Goal: Task Accomplishment & Management: Use online tool/utility

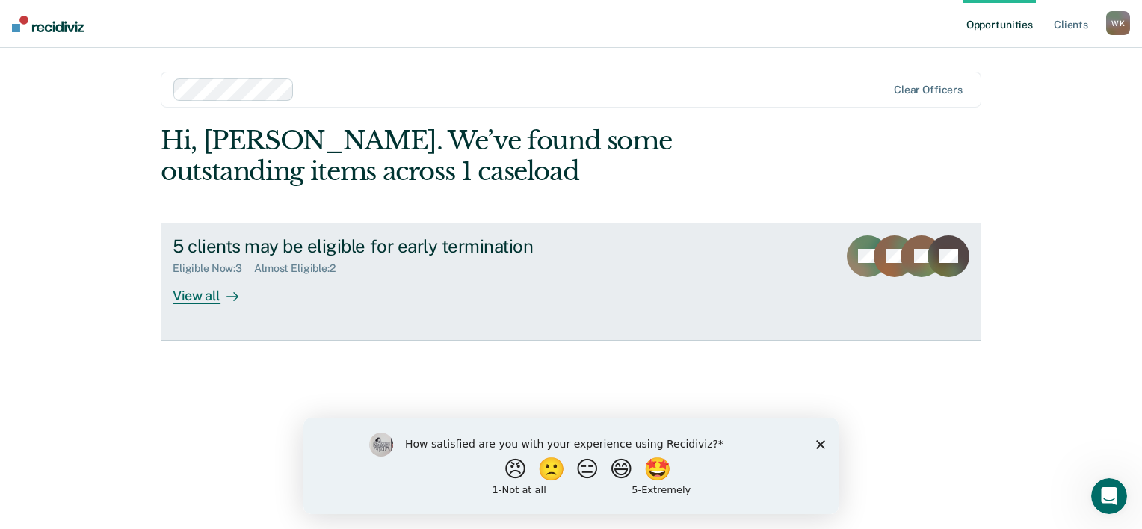
click at [205, 293] on div "View all" at bounding box center [215, 289] width 84 height 29
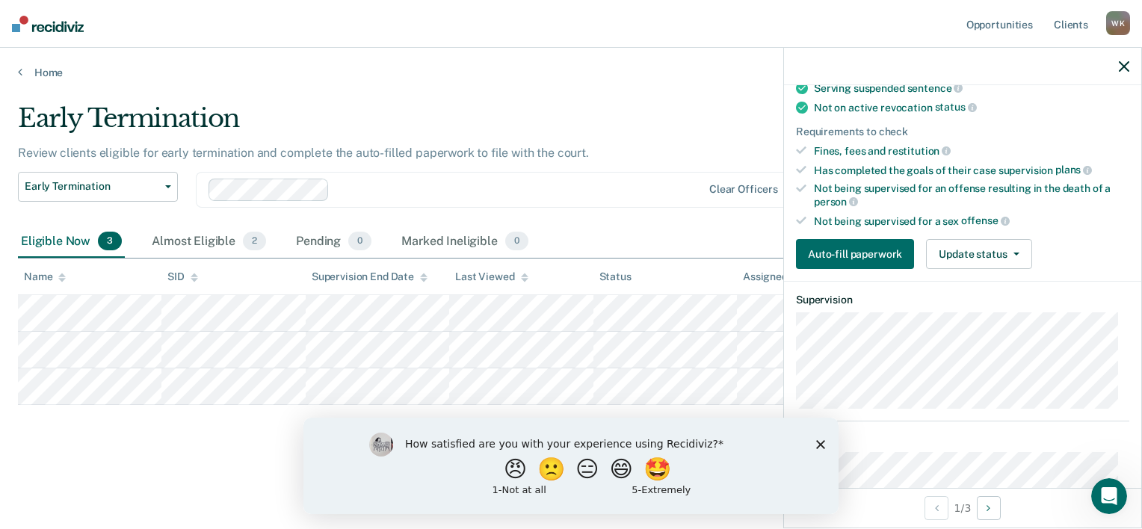
scroll to position [249, 0]
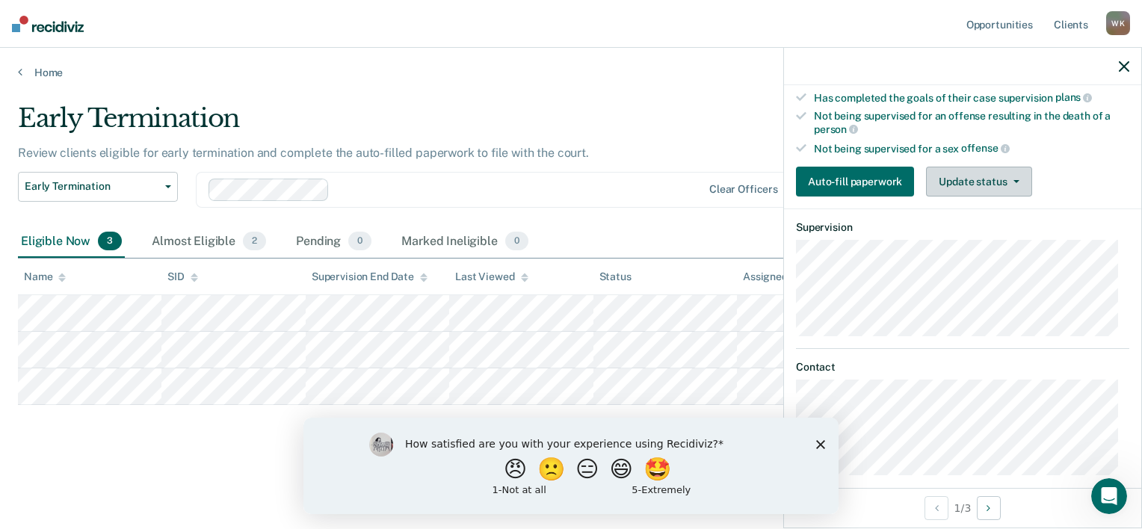
click at [989, 173] on button "Update status" at bounding box center [978, 182] width 105 height 30
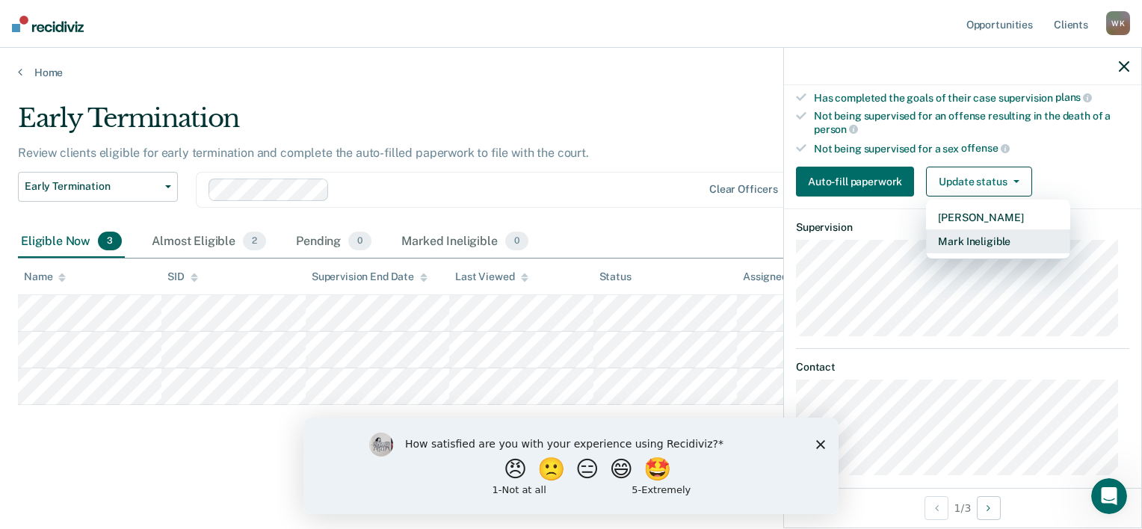
click at [980, 229] on button "Mark Ineligible" at bounding box center [998, 241] width 144 height 24
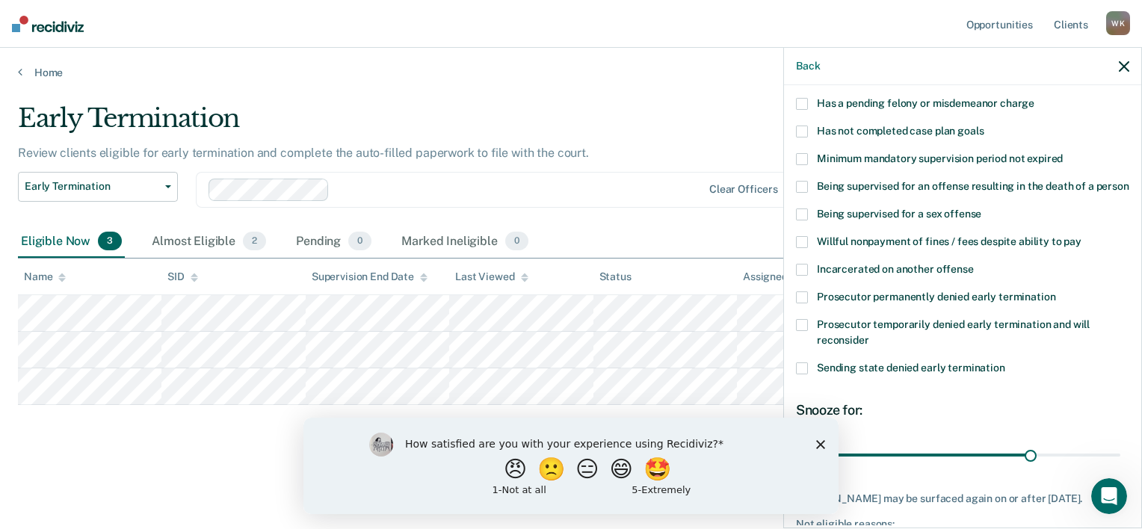
scroll to position [79, 0]
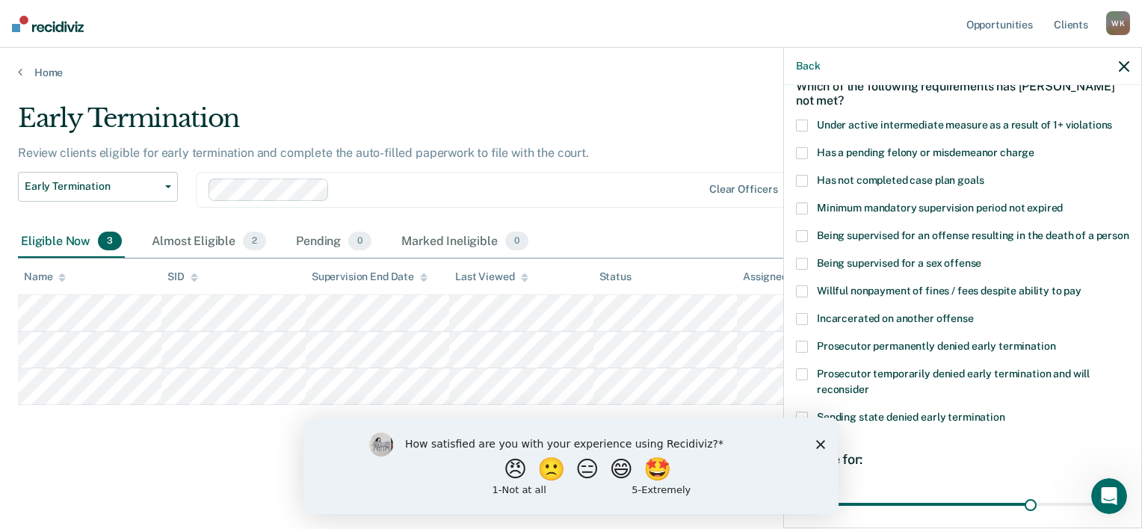
click at [799, 121] on span at bounding box center [802, 126] width 12 height 12
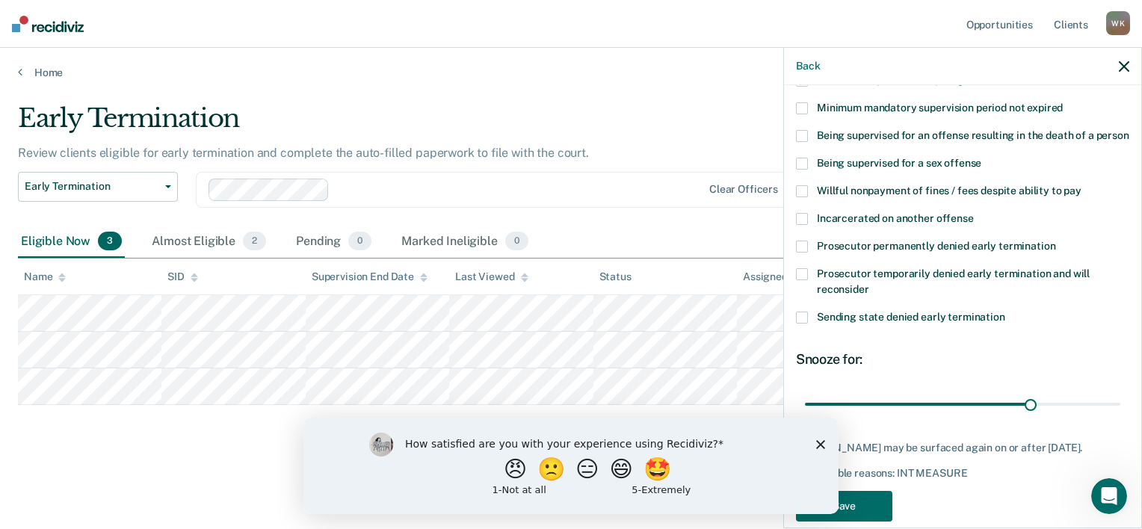
scroll to position [229, 0]
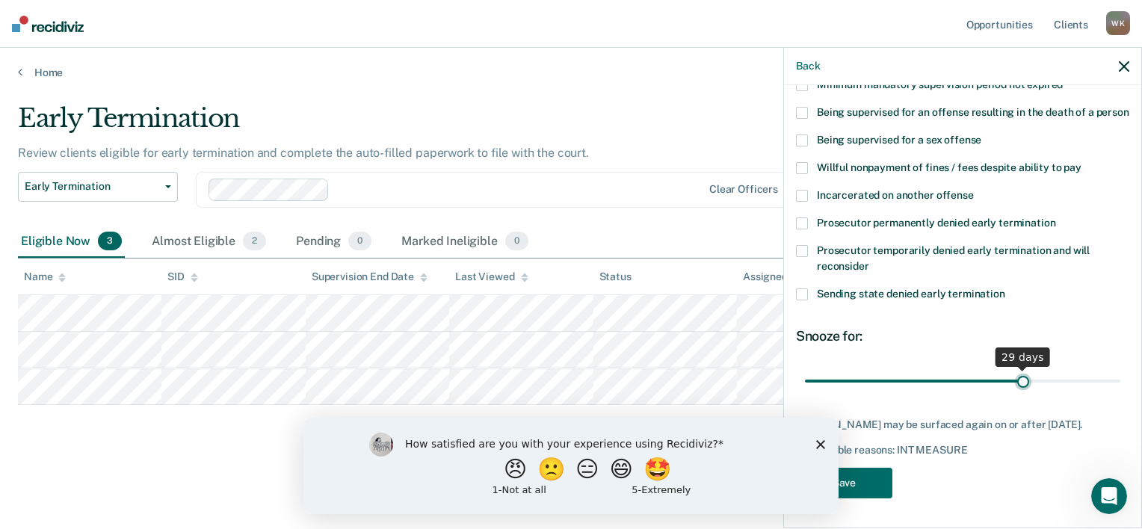
type input "29"
click at [1017, 368] on input "range" at bounding box center [962, 381] width 315 height 26
click at [819, 443] on polygon "Close survey" at bounding box center [820, 443] width 9 height 9
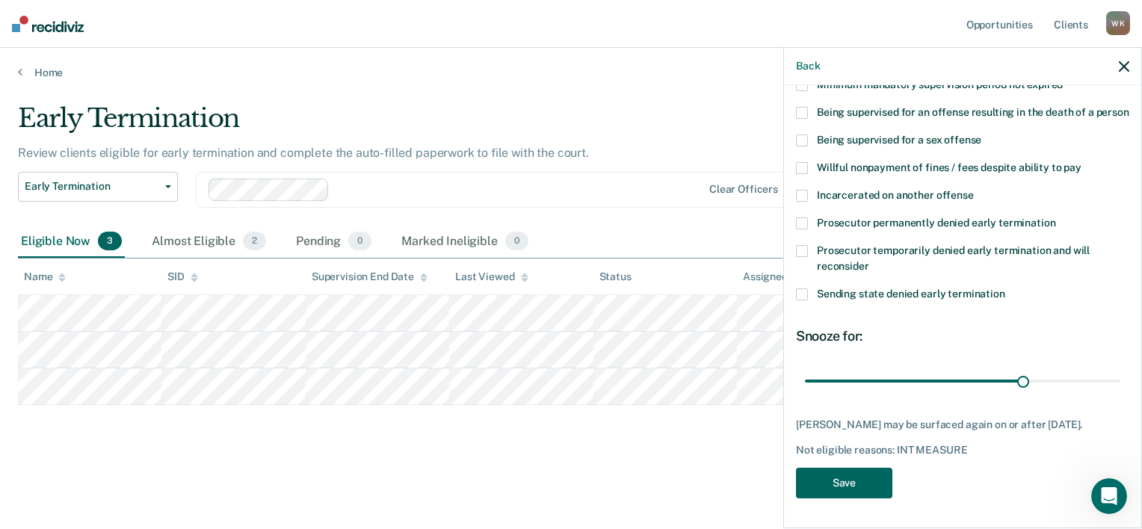
click at [864, 481] on button "Save" at bounding box center [844, 483] width 96 height 31
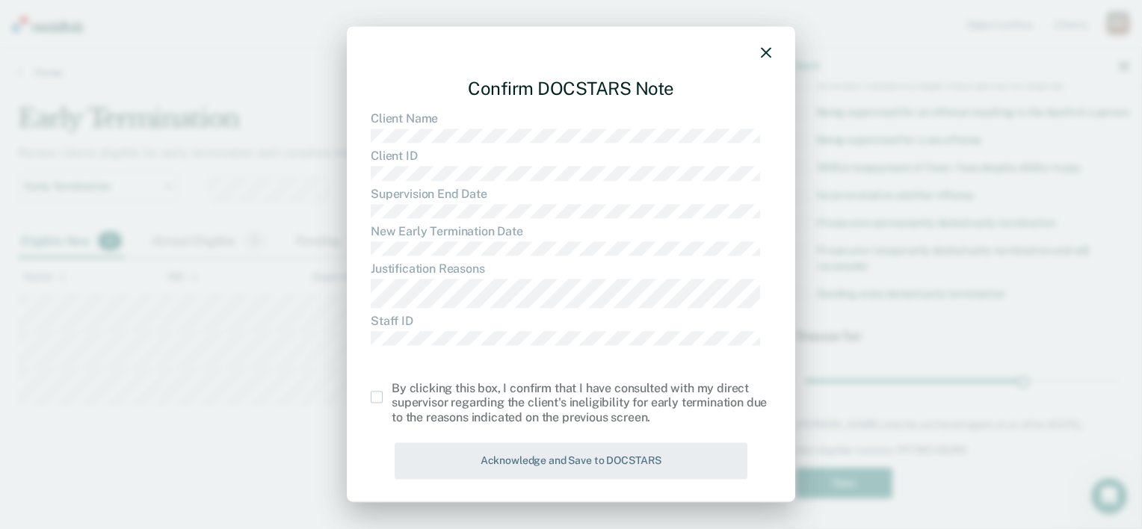
click at [374, 400] on span at bounding box center [377, 397] width 12 height 12
click at [392, 391] on input "checkbox" at bounding box center [392, 391] width 0 height 0
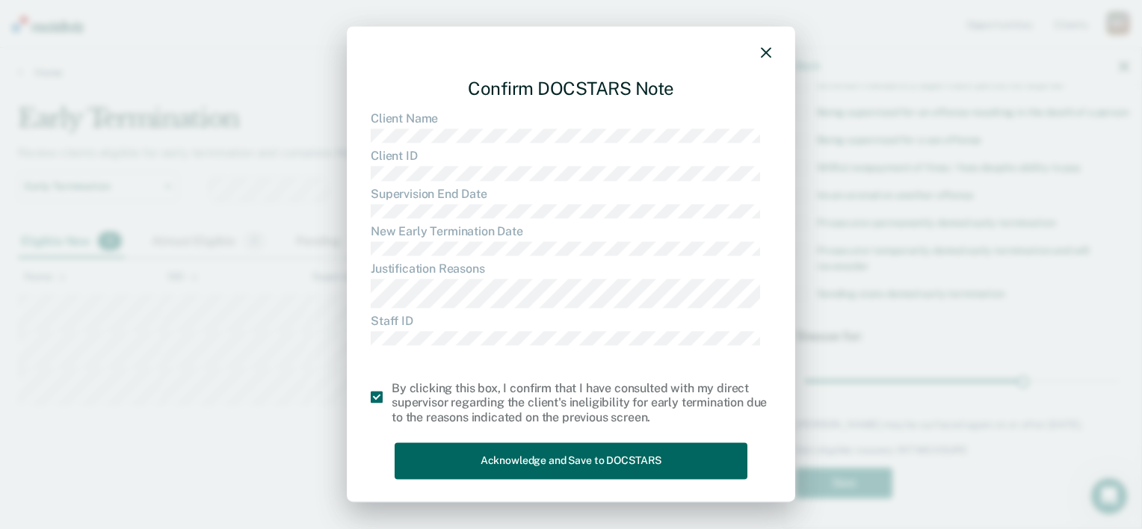
click at [558, 464] on button "Acknowledge and Save to DOCSTARS" at bounding box center [570, 460] width 353 height 37
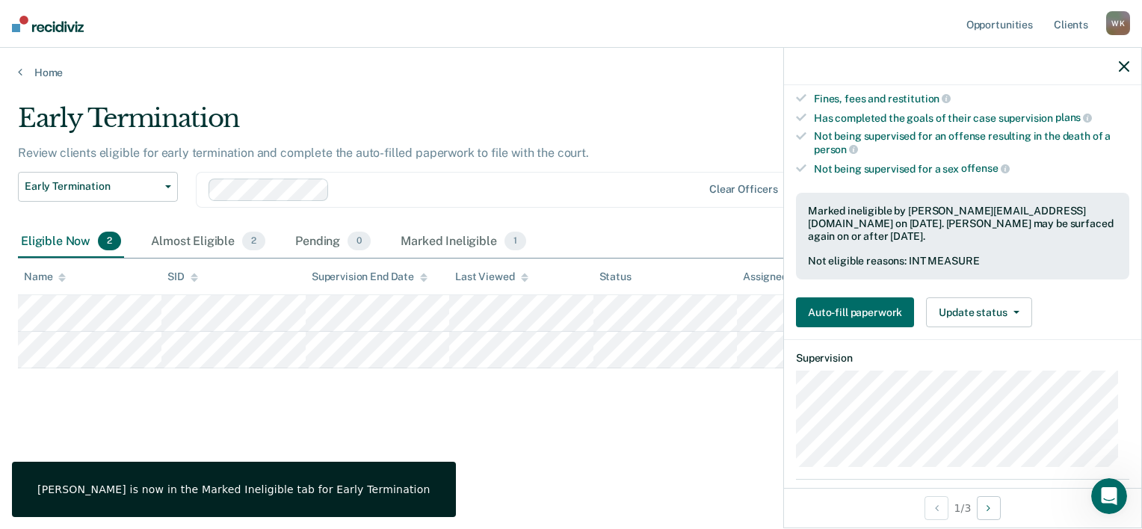
click at [1121, 66] on icon "button" at bounding box center [1123, 66] width 10 height 10
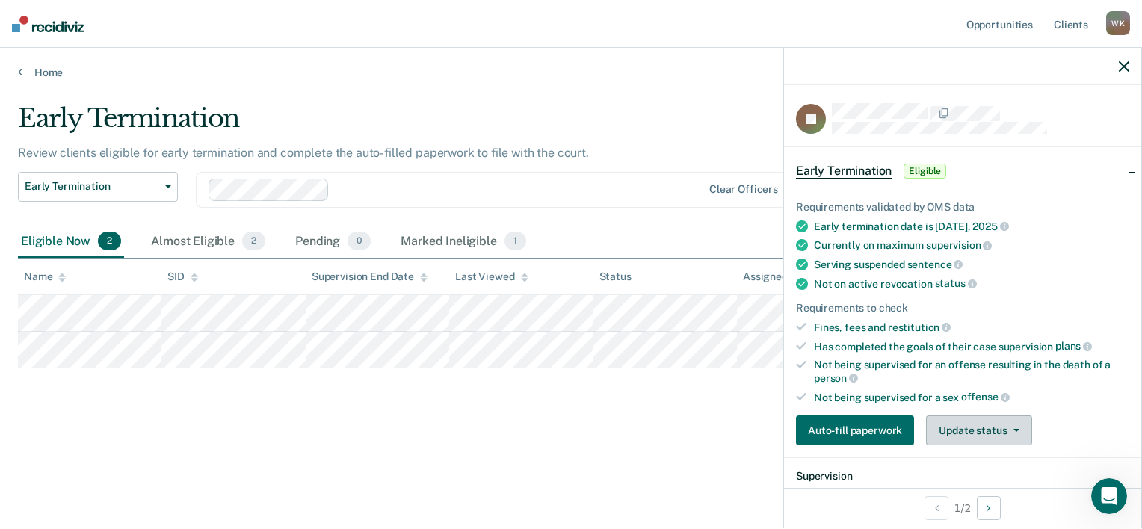
click at [944, 420] on button "Update status" at bounding box center [978, 430] width 105 height 30
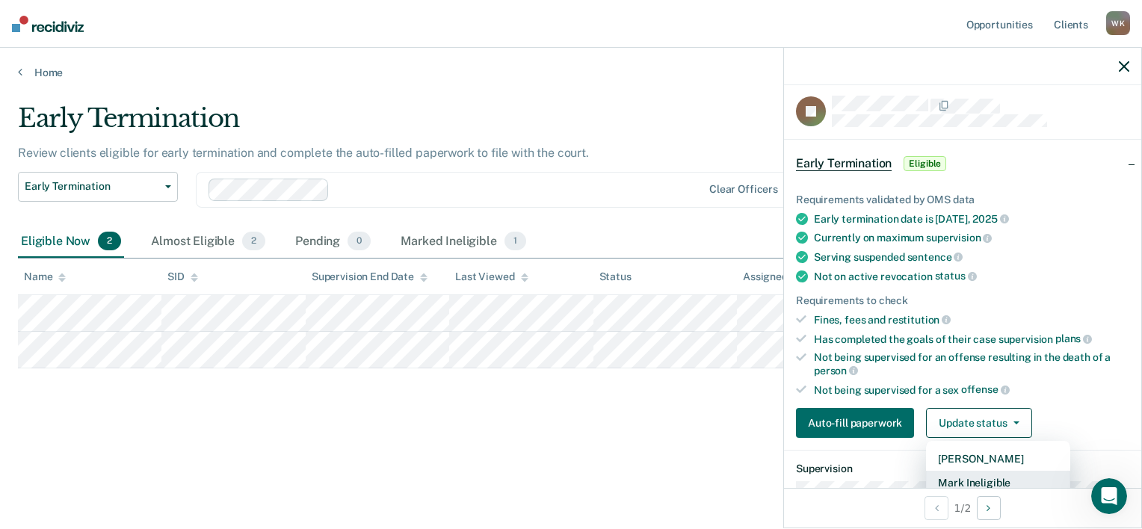
click at [963, 478] on button "Mark Ineligible" at bounding box center [998, 483] width 144 height 24
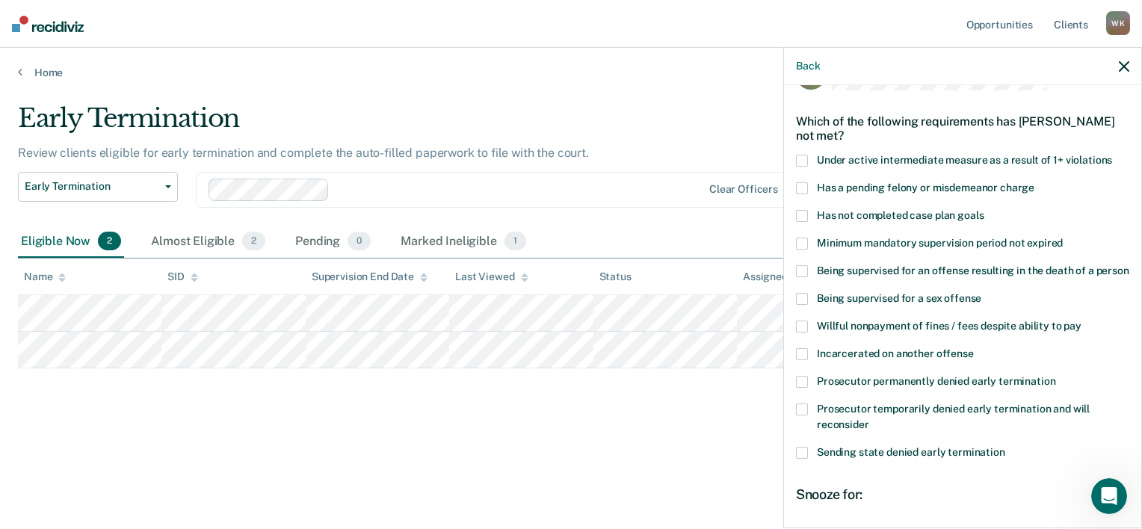
scroll to position [57, 0]
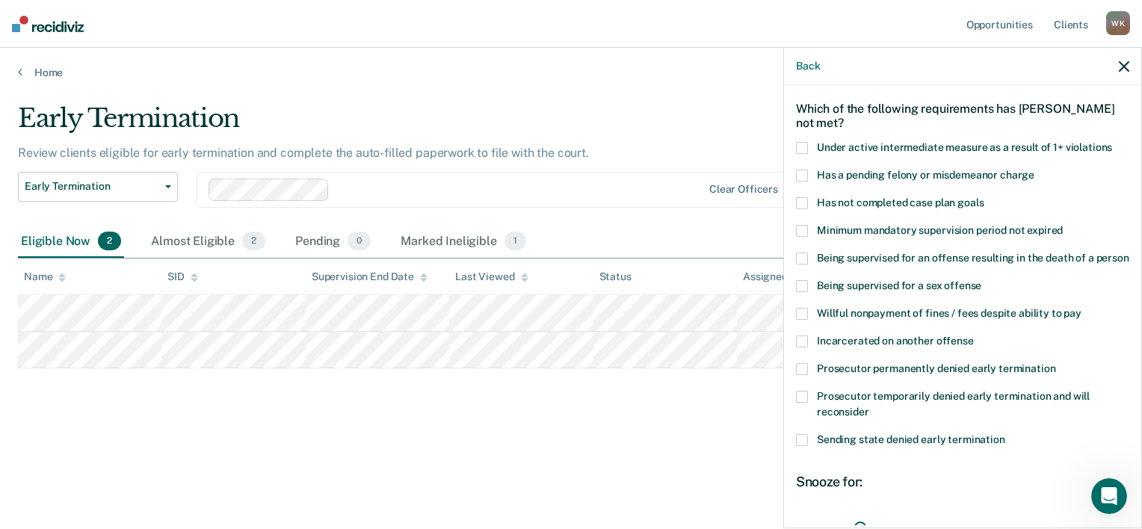
click at [798, 200] on span at bounding box center [802, 203] width 12 height 12
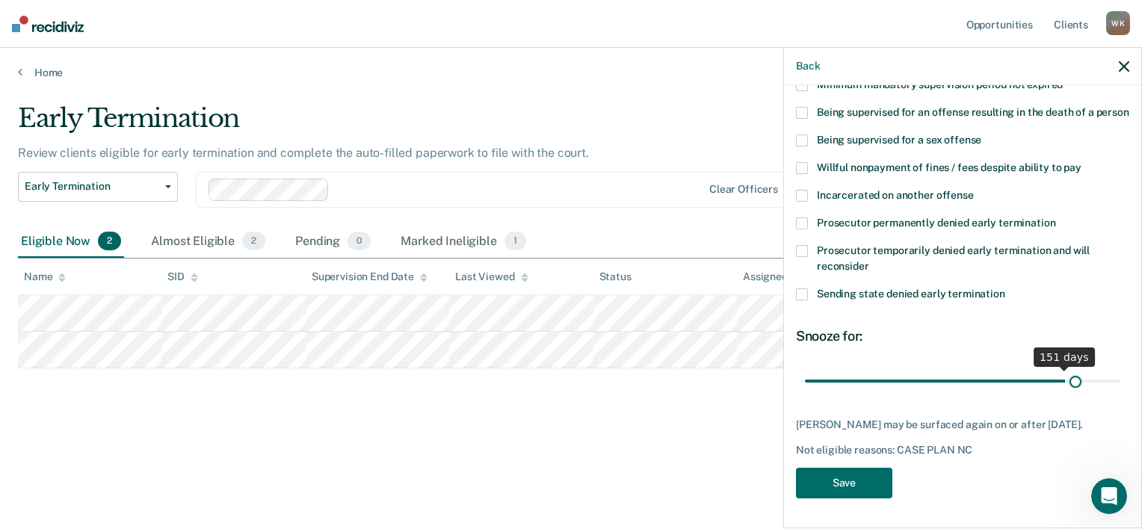
scroll to position [229, 0]
drag, startPoint x: 857, startPoint y: 369, endPoint x: 1097, endPoint y: 365, distance: 239.9
type input "176"
click at [1097, 368] on input "range" at bounding box center [962, 381] width 315 height 26
click at [858, 479] on button "Save" at bounding box center [844, 483] width 96 height 31
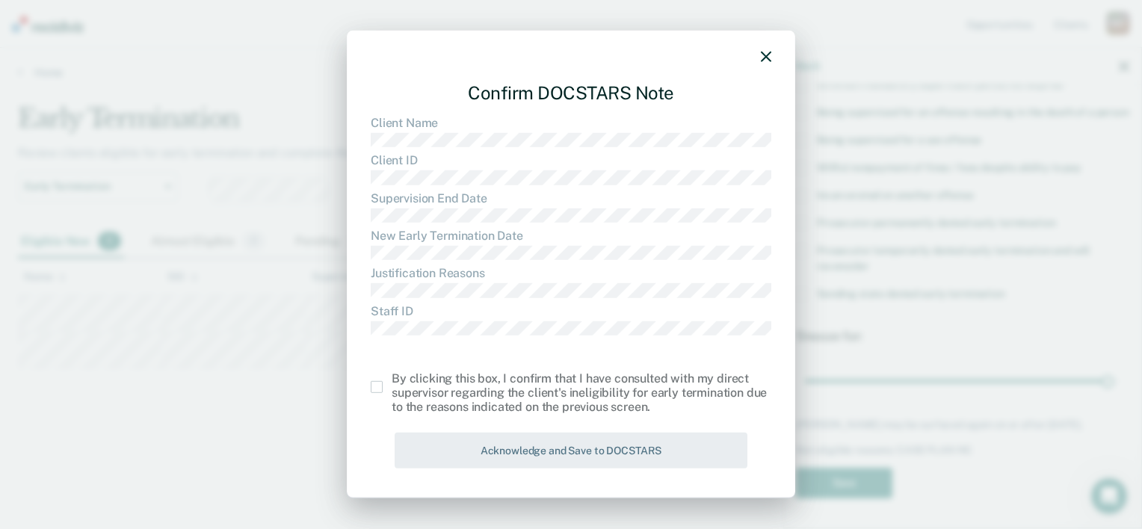
click at [454, 381] on div "By clicking this box, I confirm that I have consulted with my direct supervisor…" at bounding box center [582, 392] width 380 height 43
click at [377, 384] on span at bounding box center [377, 387] width 12 height 12
click at [392, 381] on input "checkbox" at bounding box center [392, 381] width 0 height 0
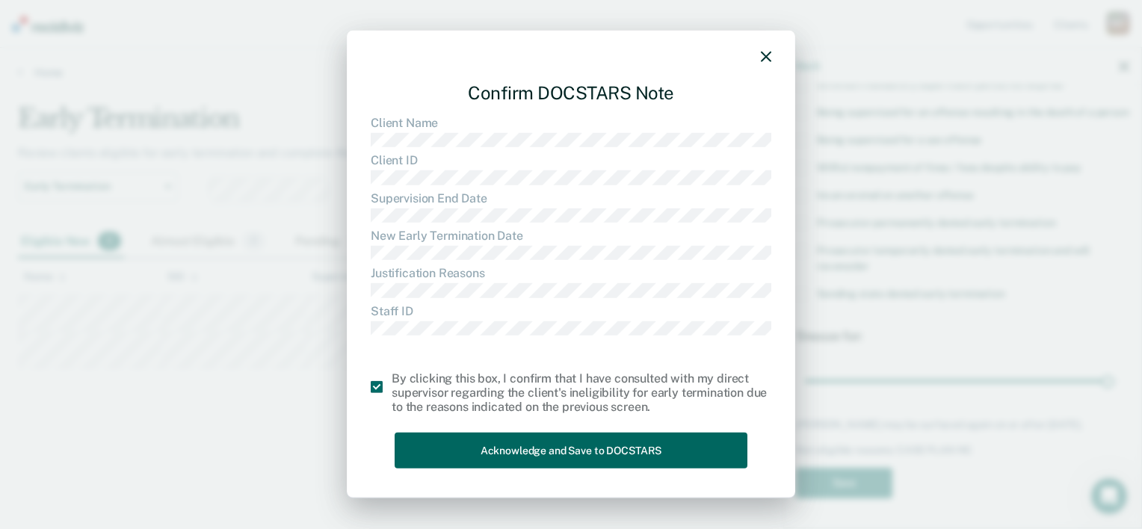
click at [511, 448] on button "Acknowledge and Save to DOCSTARS" at bounding box center [570, 450] width 353 height 37
